Goal: Transaction & Acquisition: Download file/media

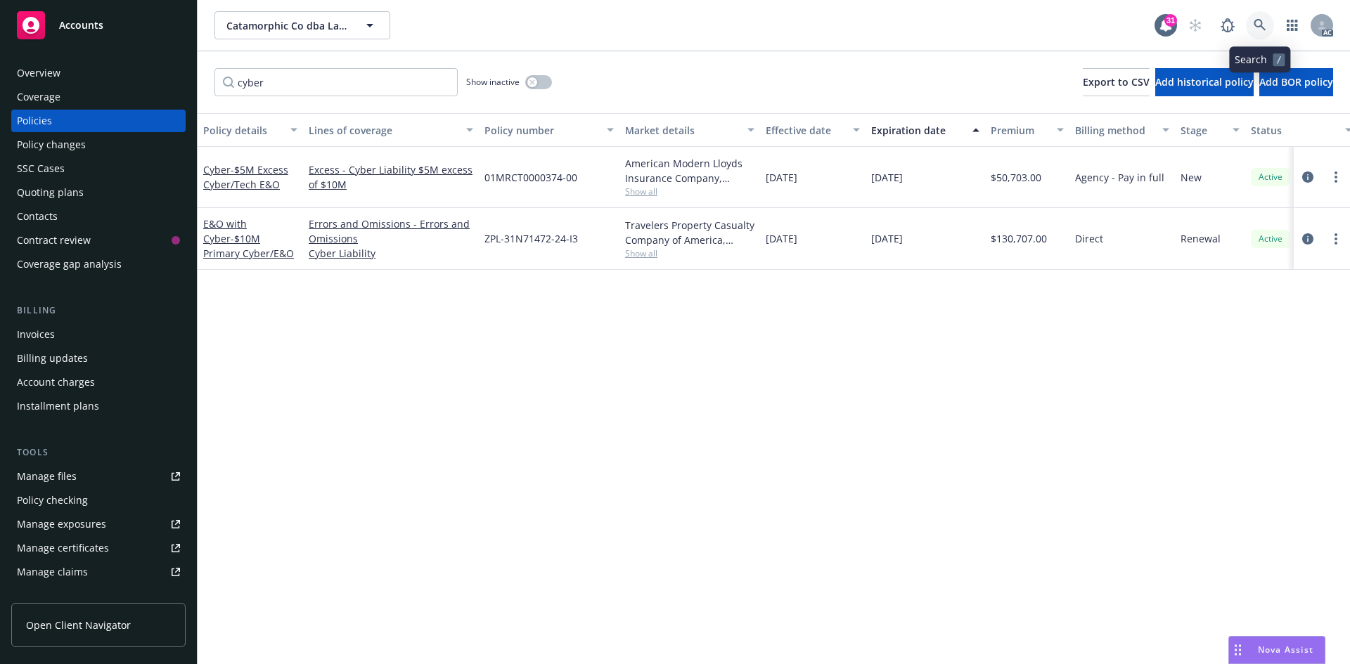
click at [1250, 27] on link at bounding box center [1260, 25] width 28 height 28
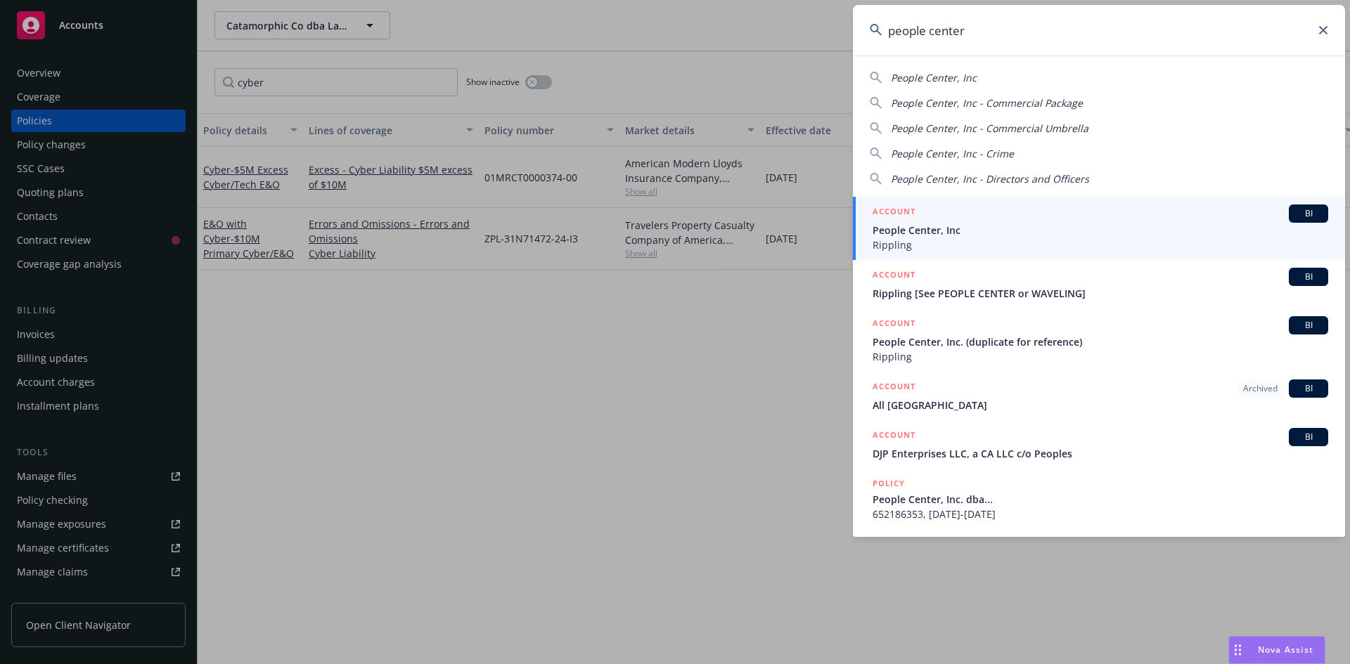
type input "people center"
click at [948, 222] on div "ACCOUNT BI" at bounding box center [1100, 214] width 456 height 18
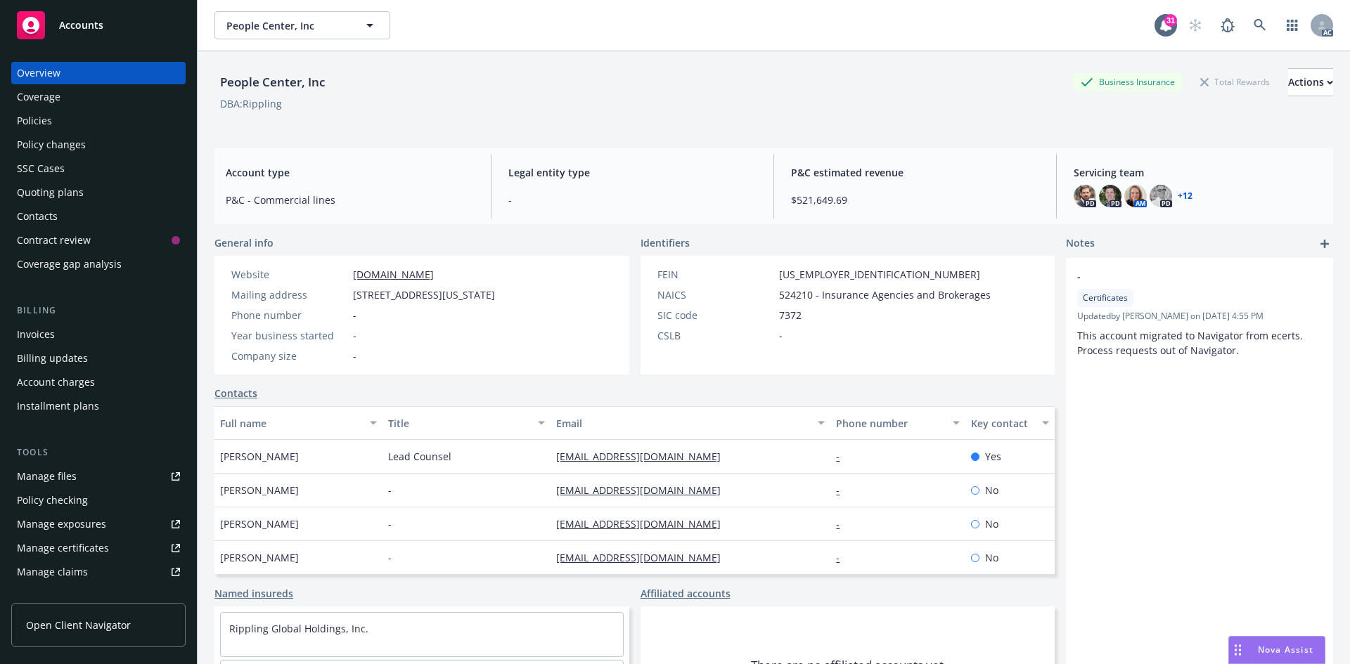
click at [39, 117] on div "Policies" at bounding box center [34, 121] width 35 height 22
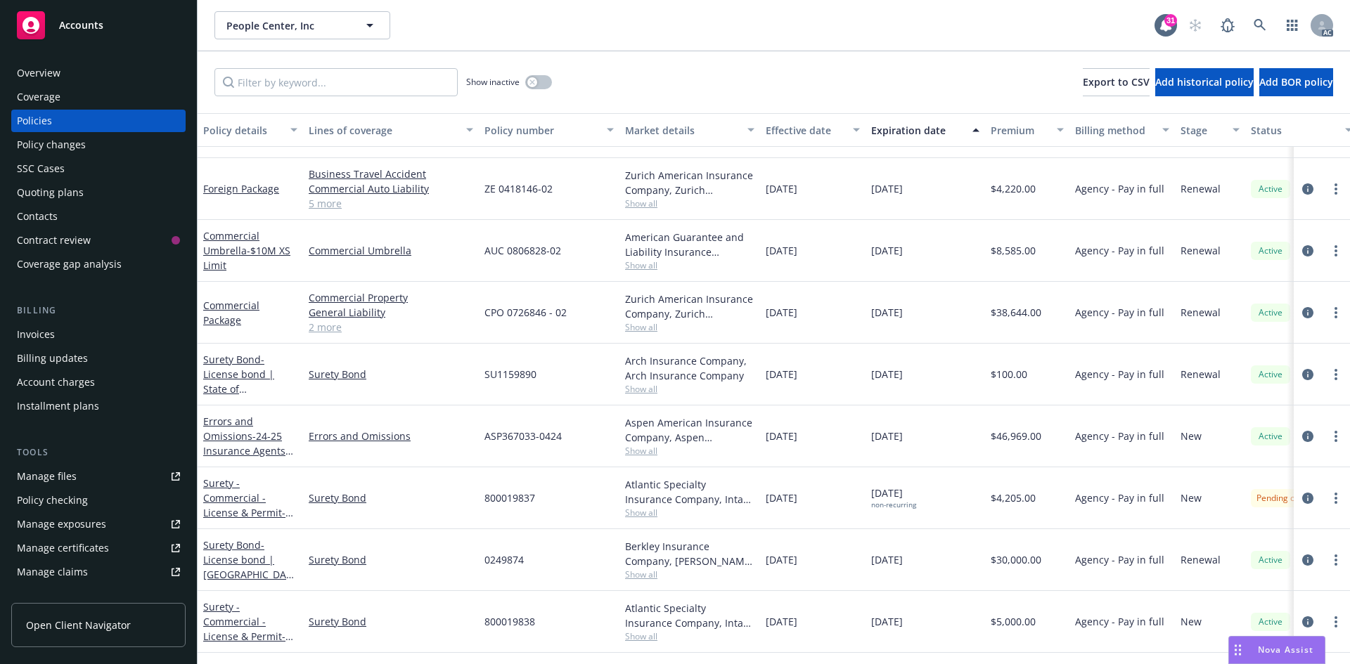
scroll to position [1828, 0]
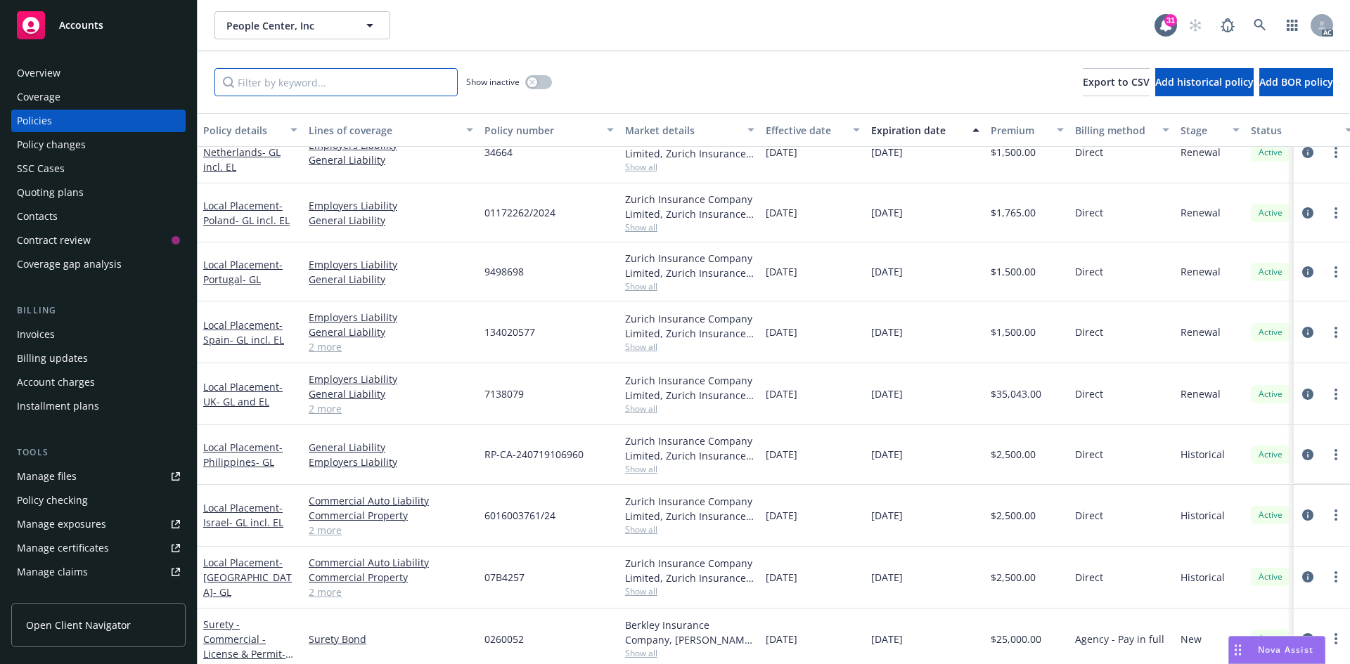
click at [271, 94] on input "Filter by keyword..." at bounding box center [335, 82] width 243 height 28
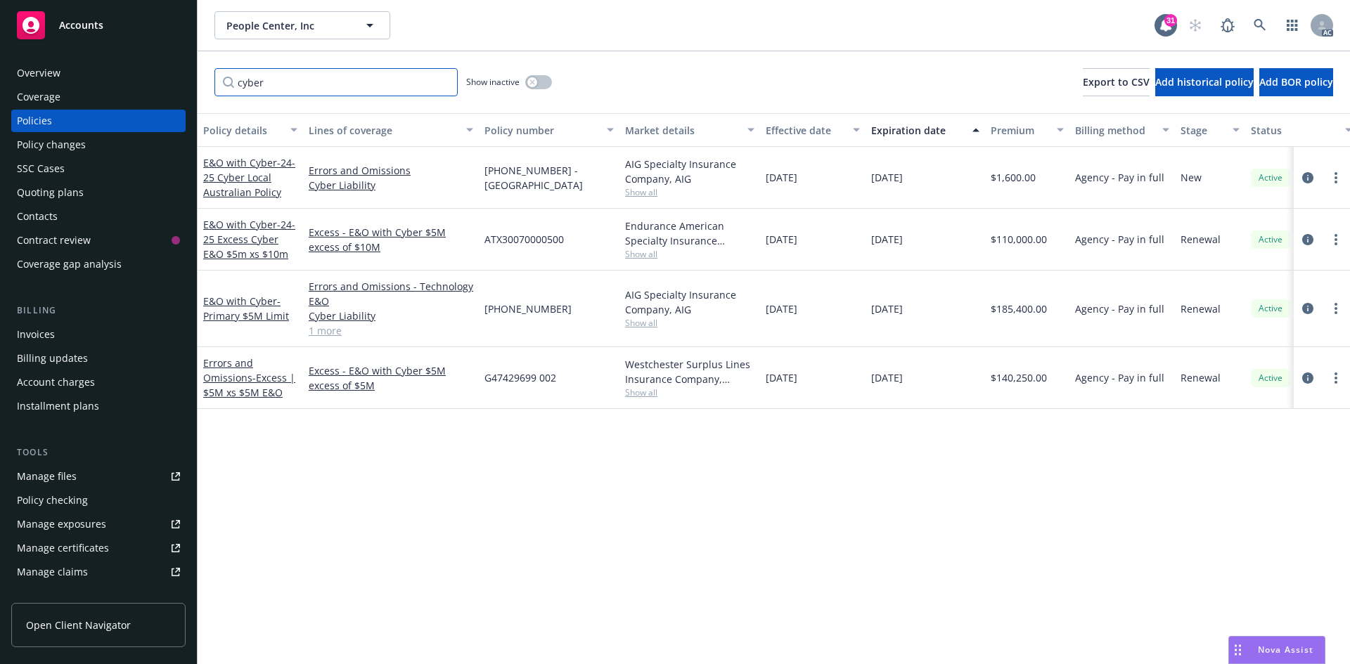
scroll to position [0, 0]
type input "cyber"
click at [245, 176] on span "- 24-25 Cyber Local Australian Policy" at bounding box center [249, 177] width 92 height 43
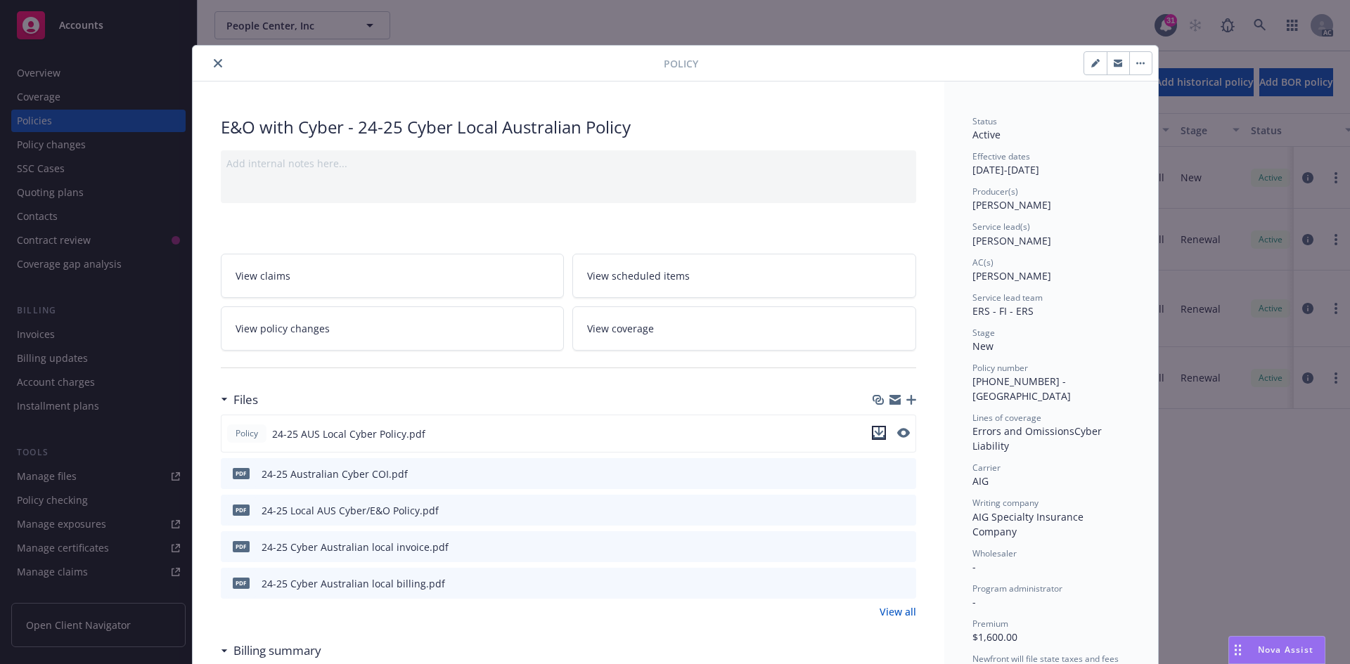
click at [878, 434] on icon "download file" at bounding box center [878, 432] width 11 height 11
click at [217, 66] on button "close" at bounding box center [217, 63] width 17 height 17
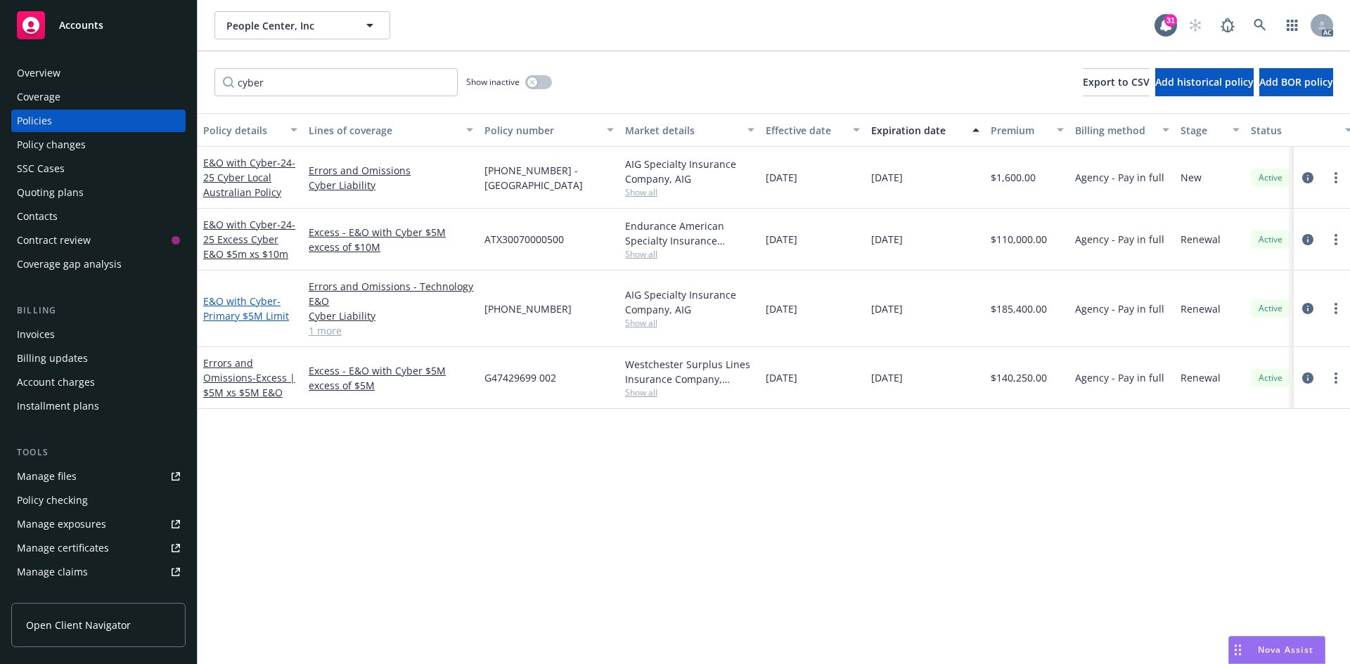
click at [250, 309] on span "- Primary $5M Limit" at bounding box center [246, 309] width 86 height 28
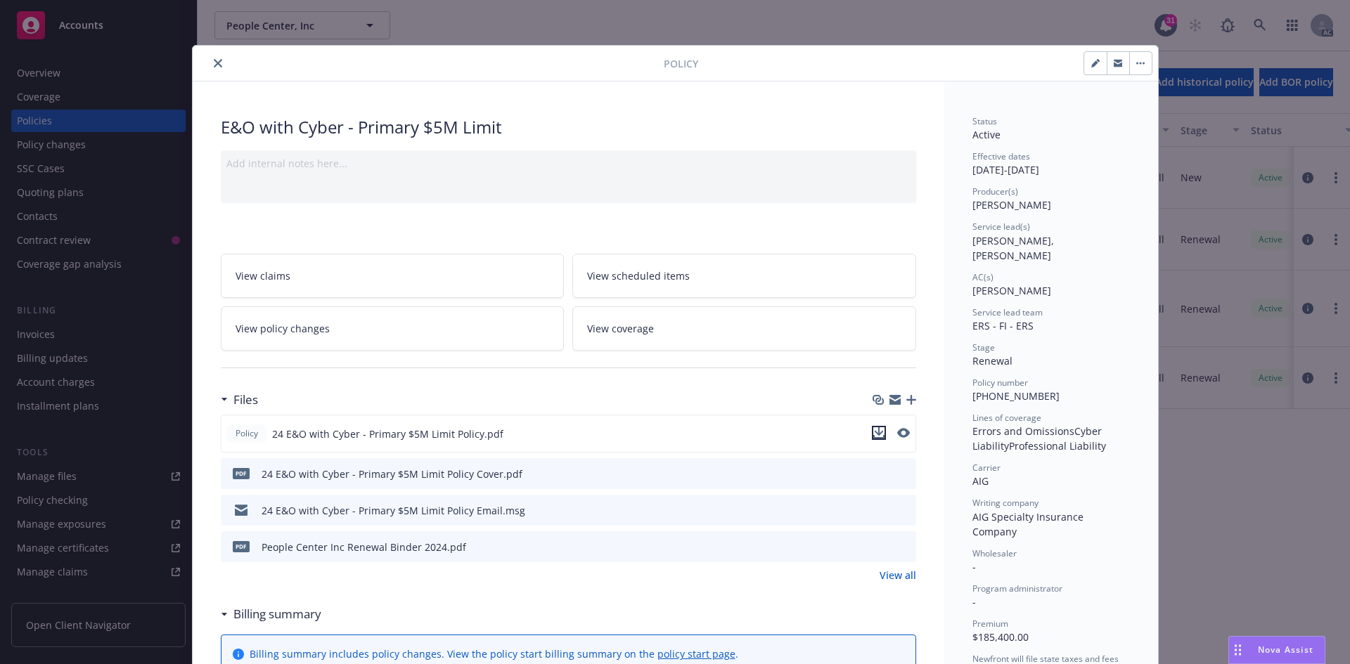
click at [876, 432] on icon "download file" at bounding box center [878, 431] width 9 height 8
